Goal: Find specific page/section: Find specific page/section

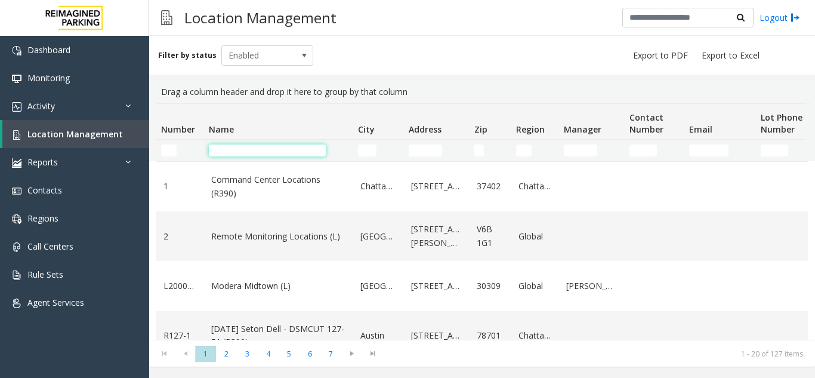
click at [238, 150] on input "Name Filter" at bounding box center [267, 150] width 117 height 12
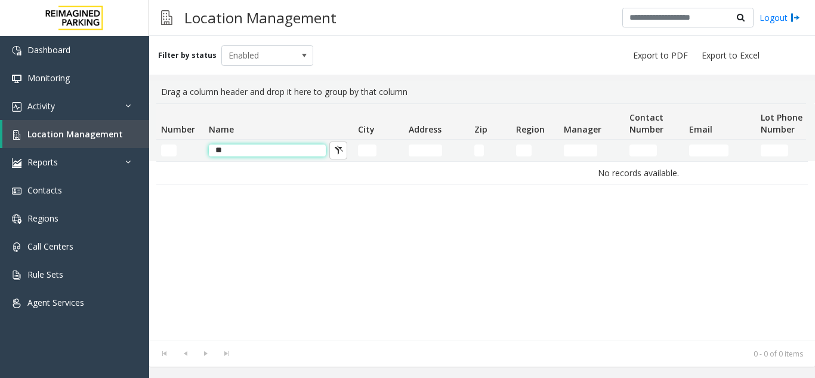
type input "*"
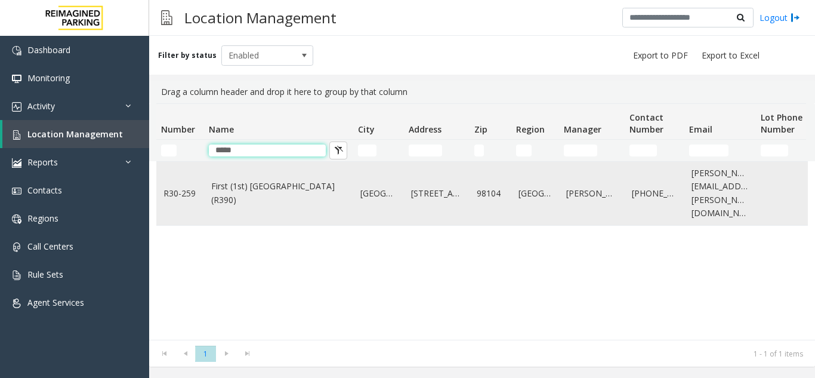
type input "*****"
click at [250, 180] on link "First (1st) Hill Medical Pavilion (R390)" at bounding box center [278, 193] width 135 height 27
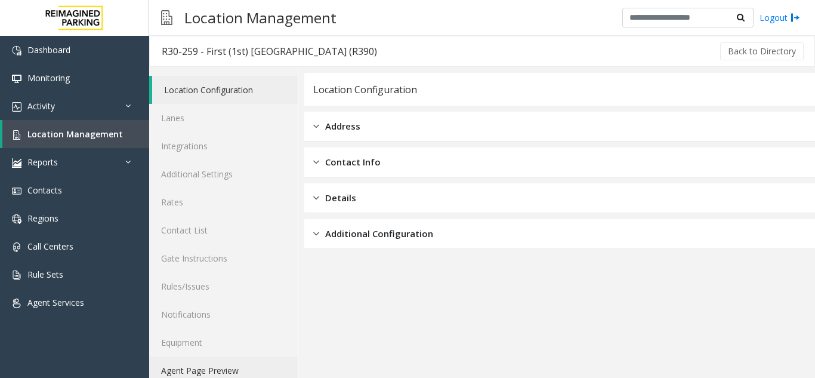
click at [236, 371] on link "Agent Page Preview" at bounding box center [223, 370] width 149 height 28
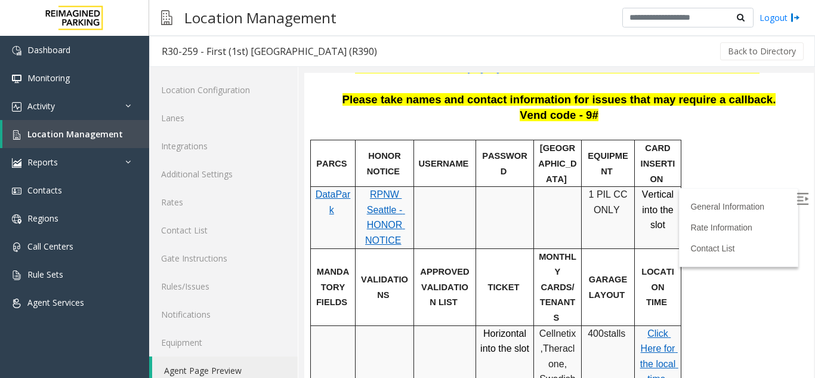
scroll to position [358, 0]
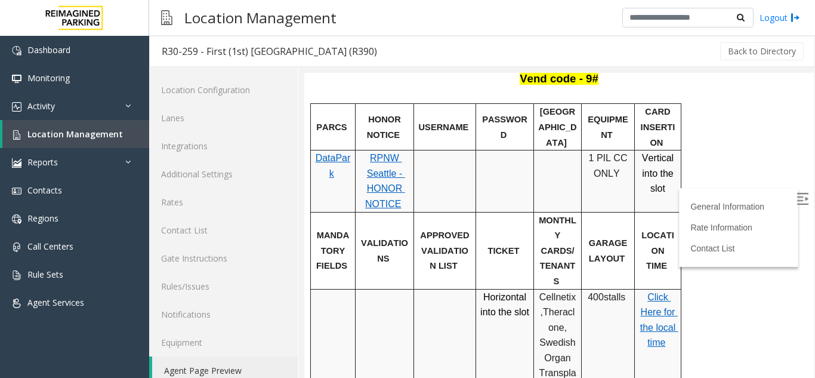
click at [797, 202] on img at bounding box center [803, 199] width 12 height 12
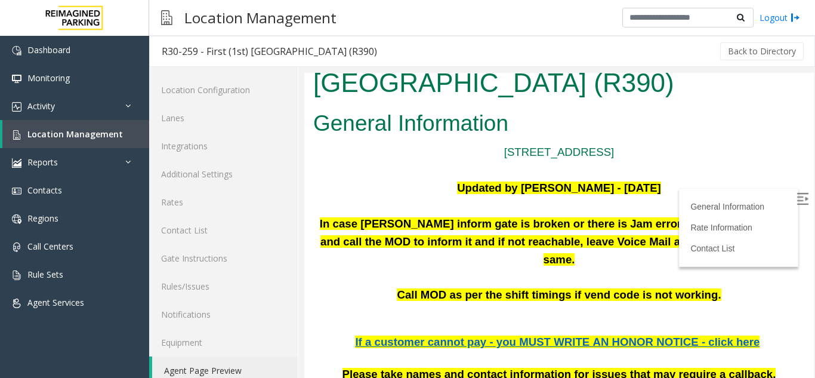
scroll to position [119, 0]
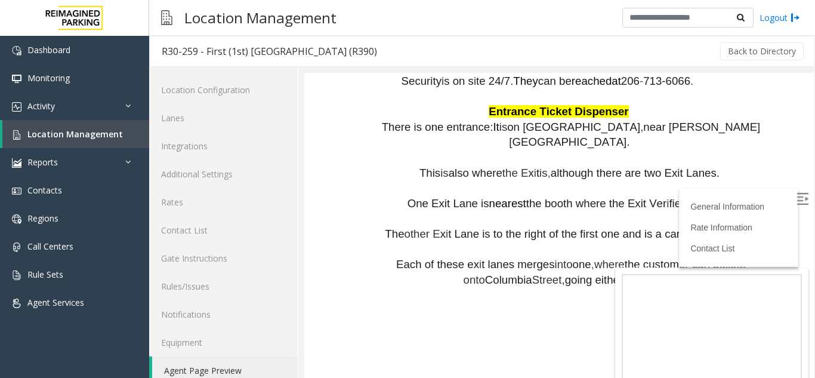
scroll to position [1313, 0]
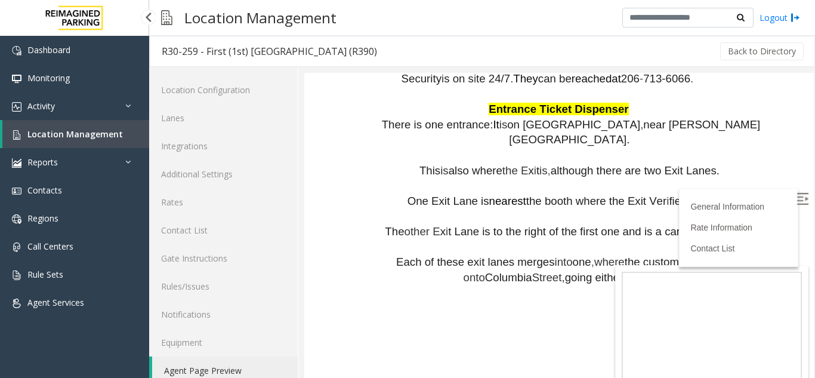
click at [80, 141] on link "Location Management" at bounding box center [75, 134] width 147 height 28
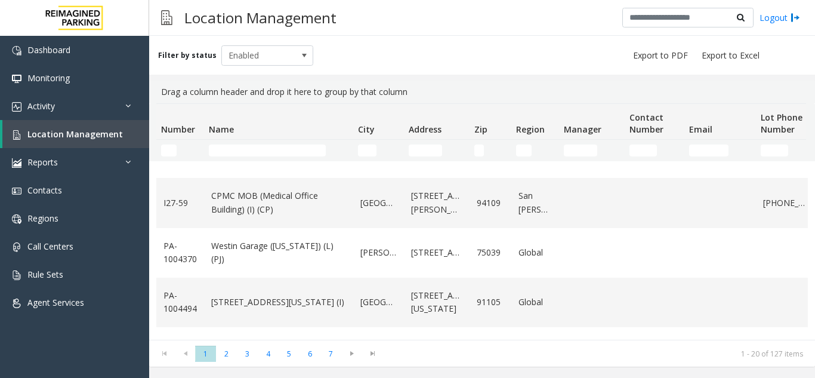
scroll to position [825, 0]
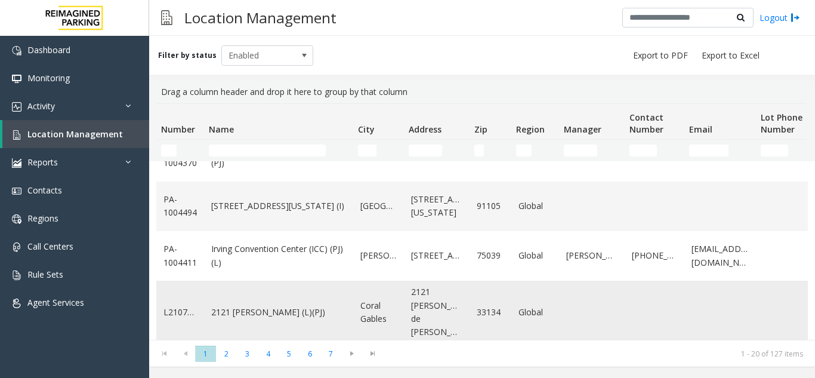
click at [253, 306] on link "2121 Ponce (L)(PJ)" at bounding box center [278, 312] width 135 height 13
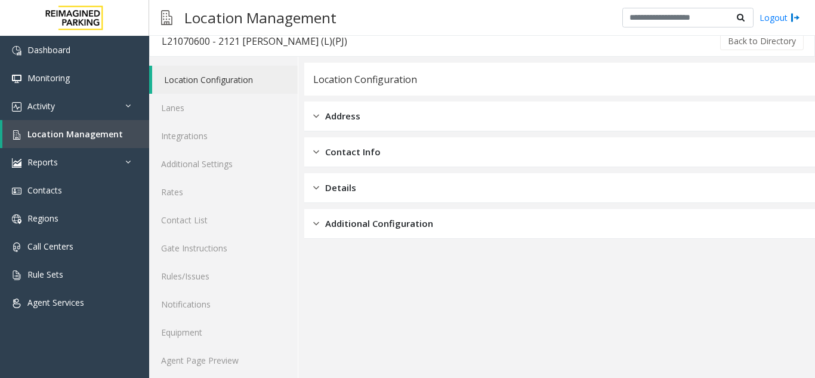
scroll to position [16, 0]
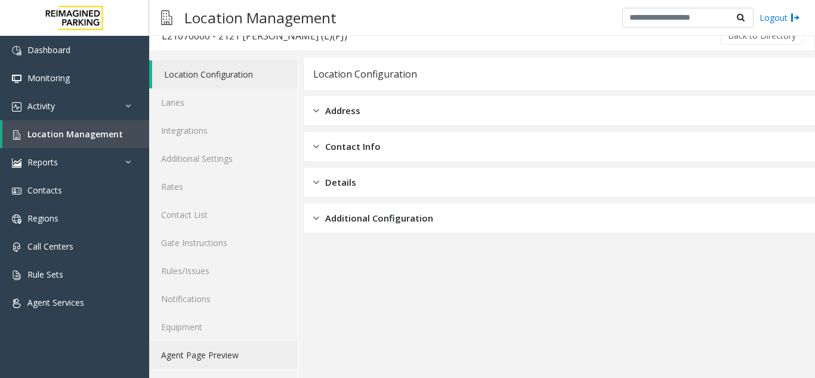
click at [244, 350] on link "Agent Page Preview" at bounding box center [223, 355] width 149 height 28
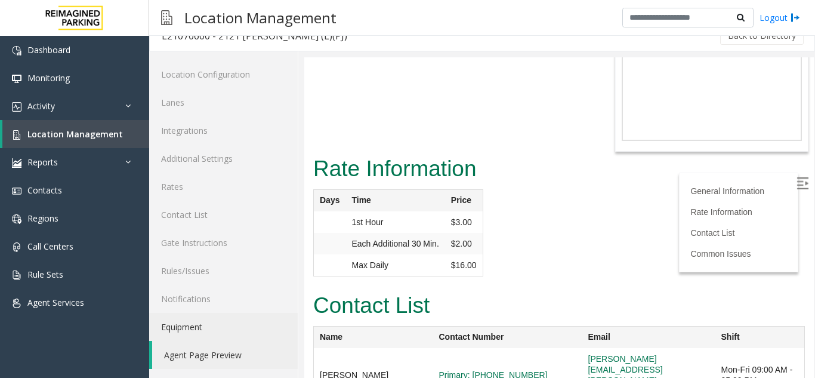
scroll to position [1536, 0]
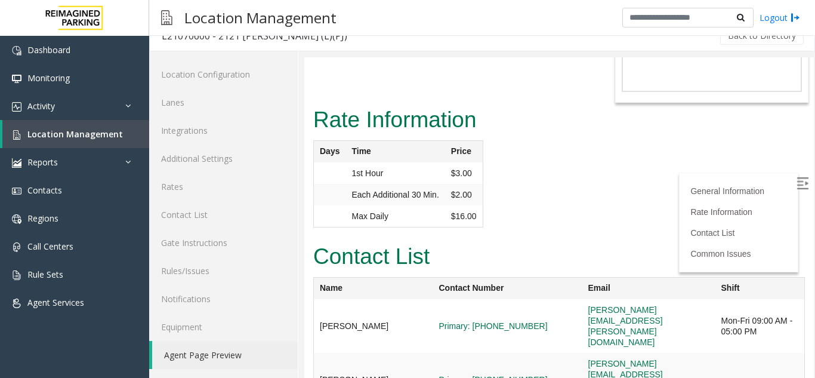
click at [797, 179] on img at bounding box center [803, 183] width 12 height 12
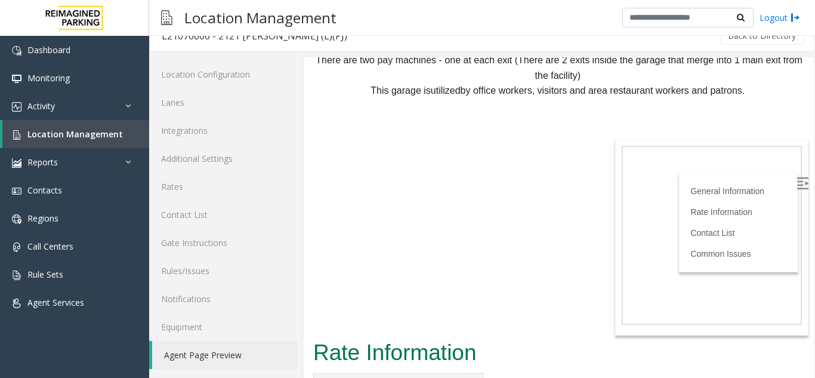
scroll to position [1237, 0]
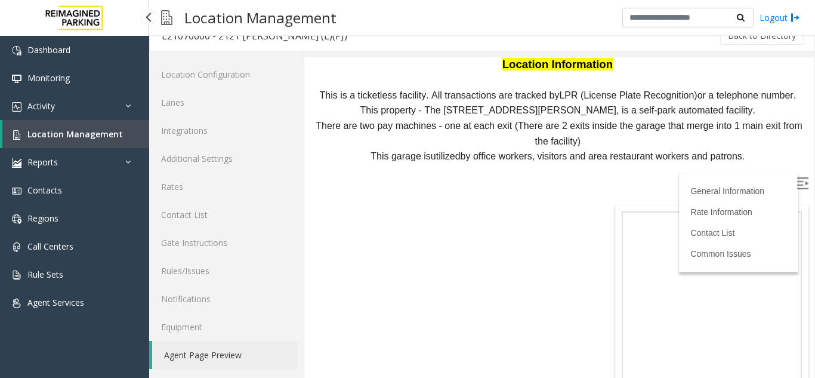
click at [77, 138] on span "Location Management" at bounding box center [74, 133] width 95 height 11
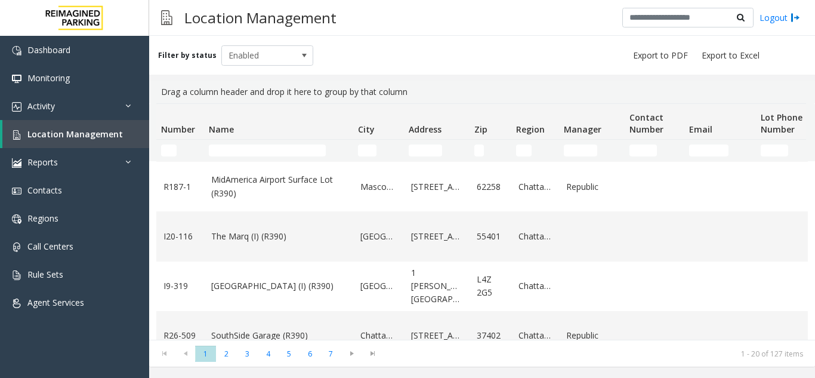
scroll to position [537, 0]
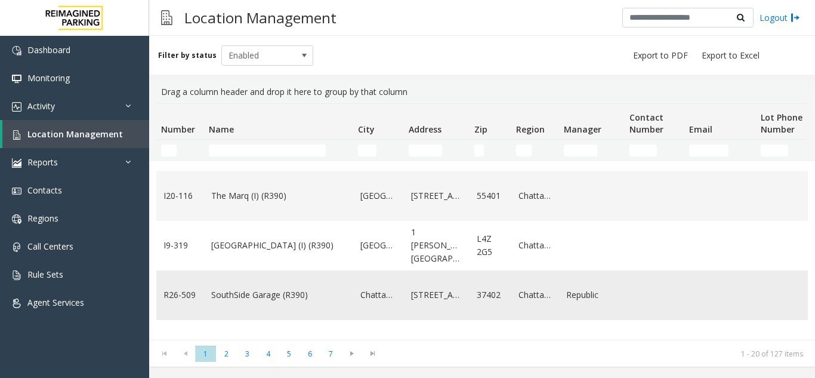
click at [324, 298] on link "SouthSide Garage (R390)" at bounding box center [278, 294] width 135 height 13
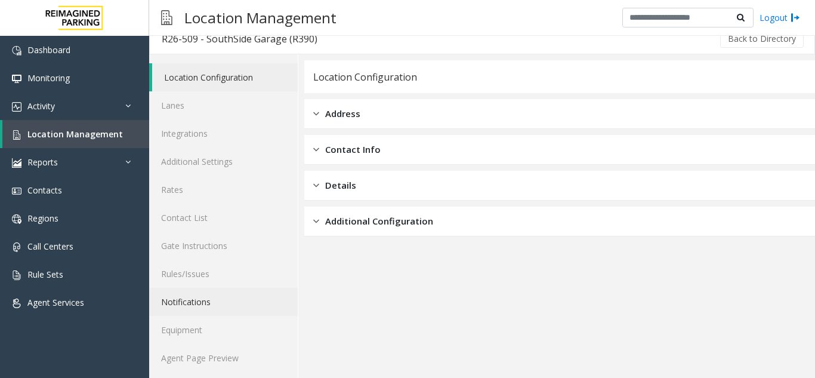
scroll to position [16, 0]
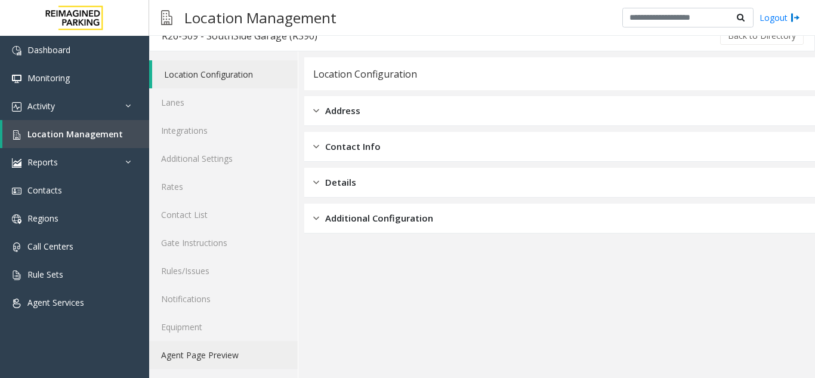
click at [240, 353] on link "Agent Page Preview" at bounding box center [223, 355] width 149 height 28
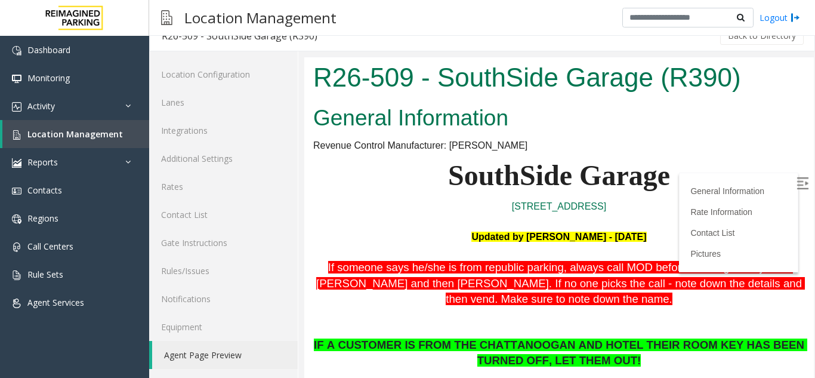
scroll to position [298, 0]
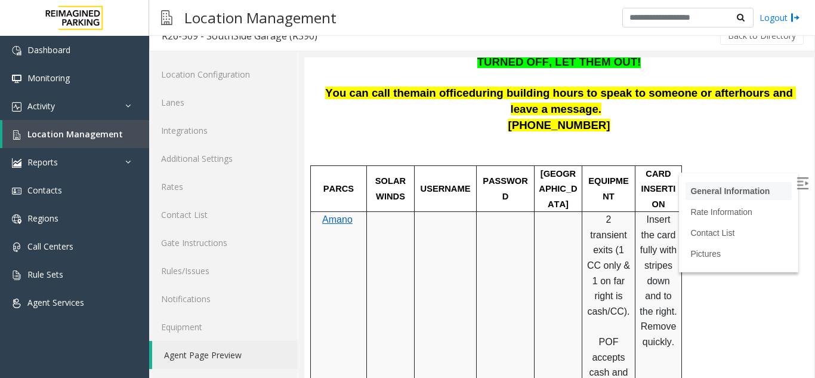
drag, startPoint x: 785, startPoint y: 183, endPoint x: 750, endPoint y: 183, distance: 35.2
click at [797, 183] on img at bounding box center [803, 183] width 12 height 12
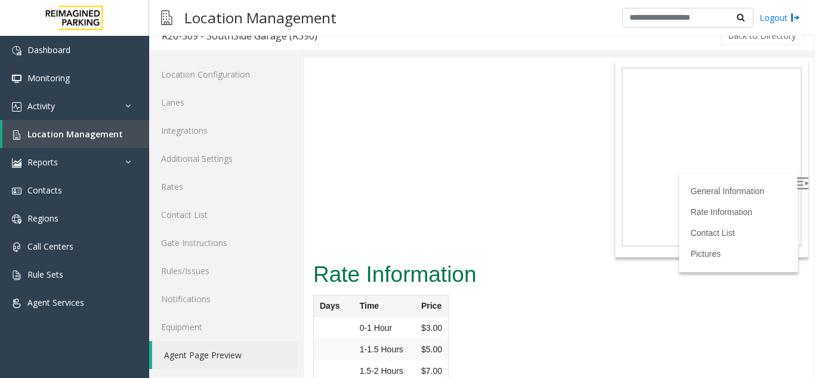
scroll to position [1731, 0]
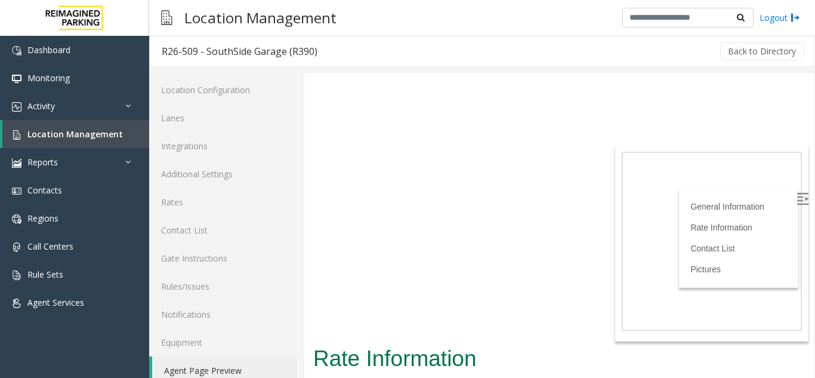
scroll to position [16, 0]
